Goal: Browse casually: Explore the website without a specific task or goal

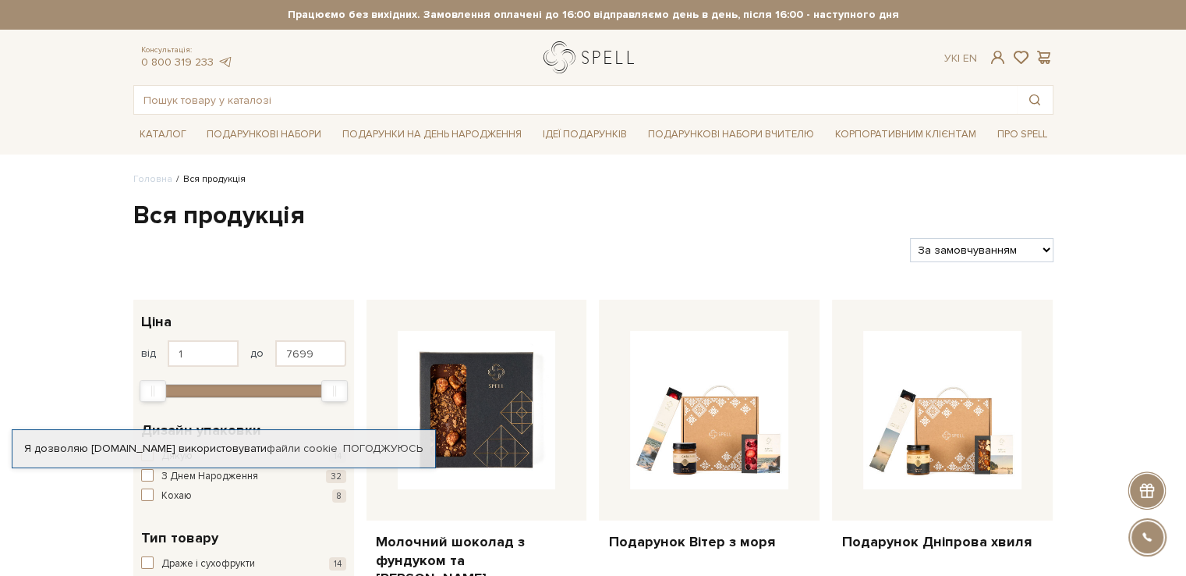
click at [597, 69] on link "logo" at bounding box center [592, 57] width 97 height 32
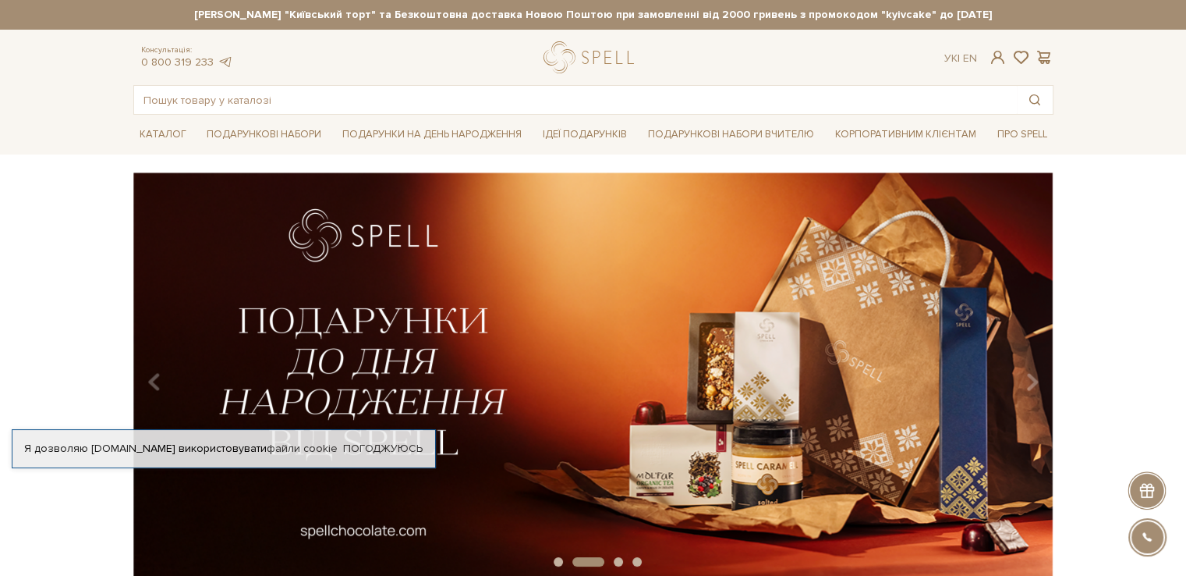
click at [117, 126] on div "Каталог Всі солодощі Дивитись всі" at bounding box center [593, 134] width 1186 height 39
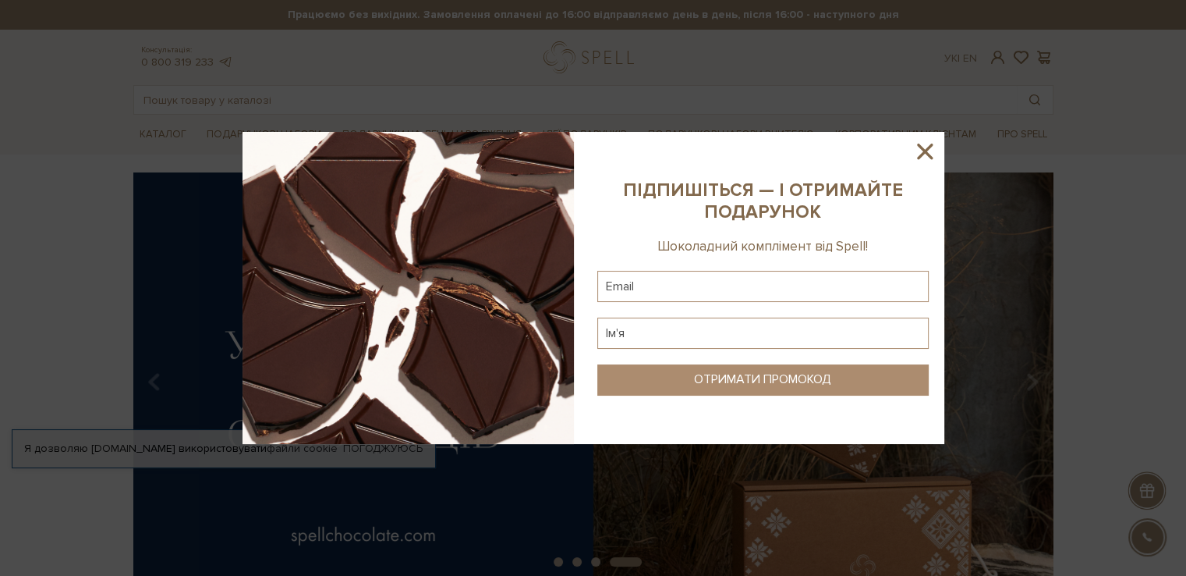
click at [926, 147] on icon at bounding box center [925, 151] width 27 height 27
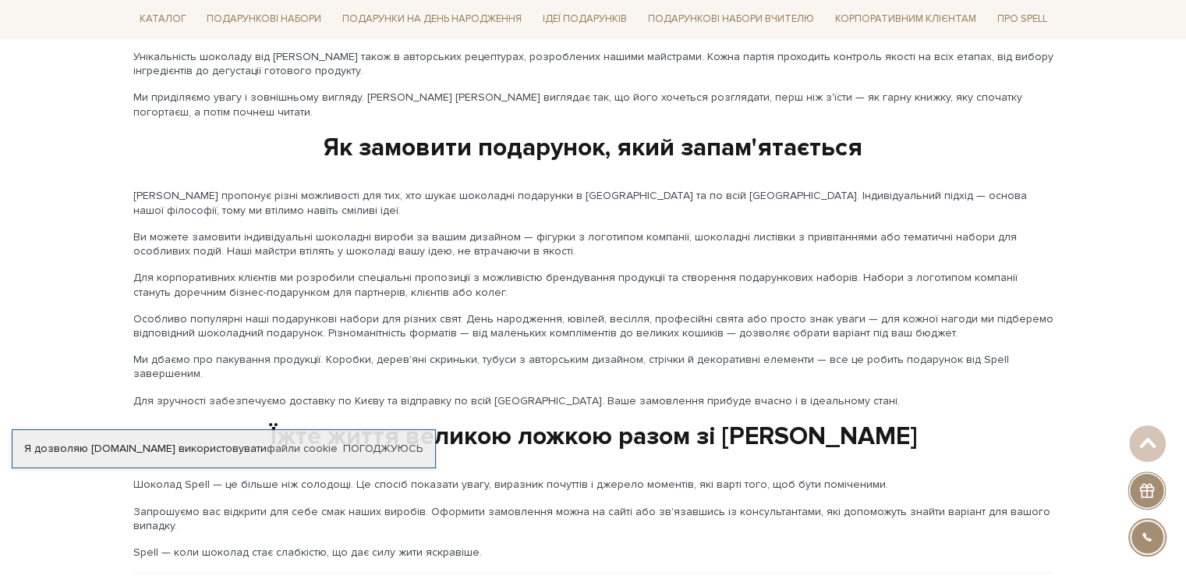
scroll to position [2614, 0]
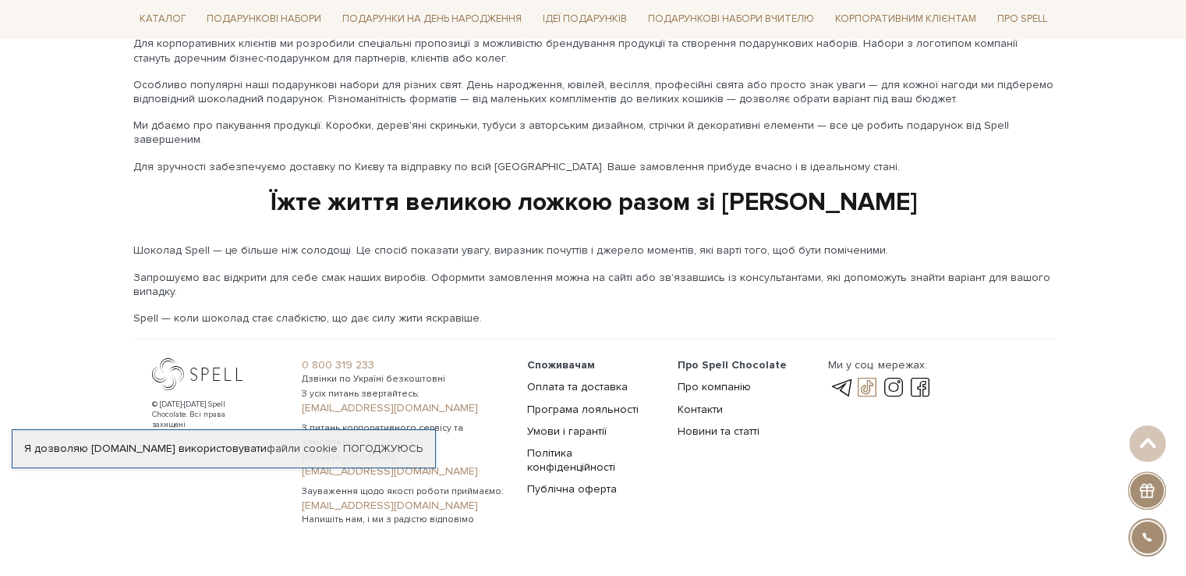
click at [870, 377] on link at bounding box center [867, 386] width 27 height 19
click at [895, 377] on link at bounding box center [893, 386] width 27 height 19
